Goal: Task Accomplishment & Management: Manage account settings

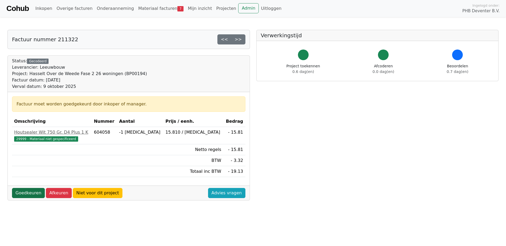
click at [27, 196] on link "Goedkeuren" at bounding box center [28, 193] width 33 height 10
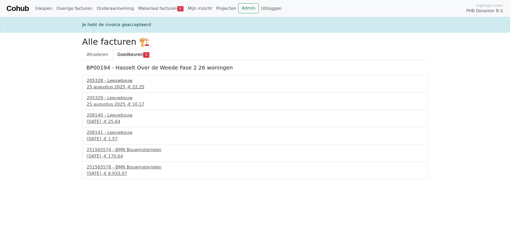
click at [108, 83] on div "205328 - Leeuwbouw" at bounding box center [255, 81] width 336 height 6
click at [112, 106] on div "25 augustus 2025 - € 10,17" at bounding box center [255, 104] width 336 height 6
click at [109, 118] on div "208140 - Leeuwbouw" at bounding box center [255, 115] width 336 height 6
click at [118, 138] on div "2 september 2025 - € 1,57" at bounding box center [255, 139] width 336 height 6
click at [120, 151] on div "251565574 - BMN Bouwmaterialen" at bounding box center [255, 150] width 336 height 6
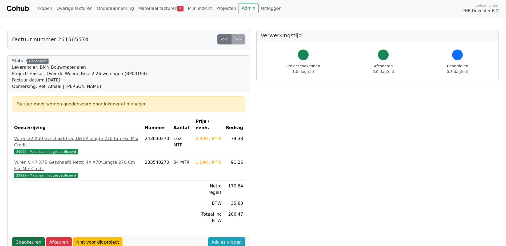
click at [29, 237] on link "Goedkeuren" at bounding box center [28, 242] width 33 height 10
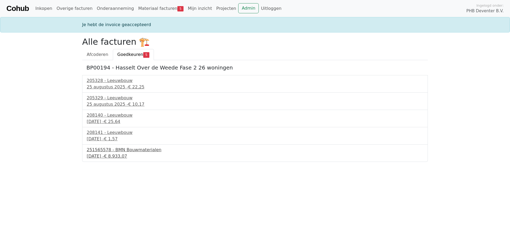
click at [113, 153] on div "[DATE] - € 8.933,07" at bounding box center [255, 156] width 336 height 6
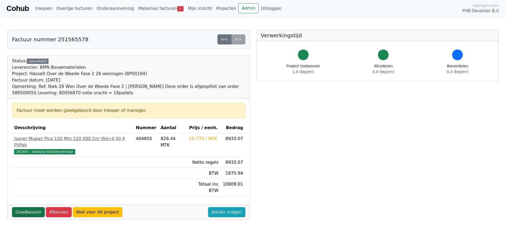
click at [27, 207] on link "Goedkeuren" at bounding box center [28, 212] width 33 height 10
